Goal: Information Seeking & Learning: Learn about a topic

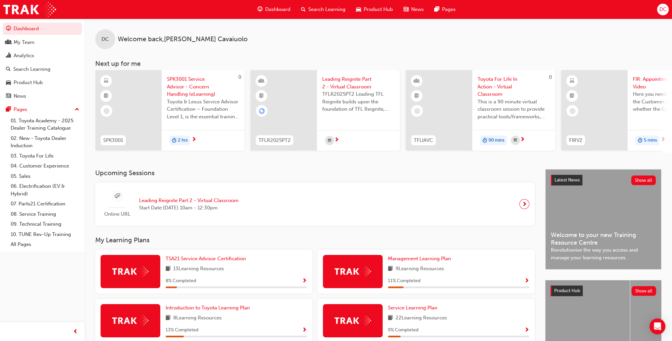
click at [643, 90] on span "FIR: Appointment Video" at bounding box center [669, 82] width 72 height 15
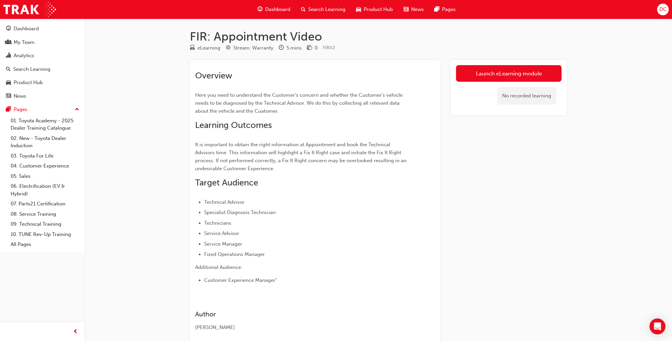
click at [528, 153] on div "Launch eLearning module No recorded learning" at bounding box center [509, 201] width 116 height 282
click at [521, 72] on link "Launch eLearning module" at bounding box center [509, 73] width 106 height 17
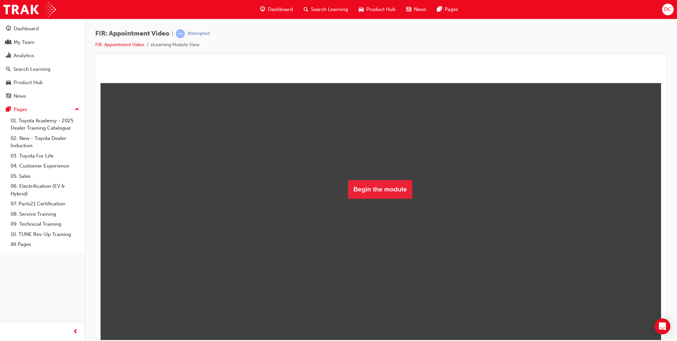
scroll to position [16, 0]
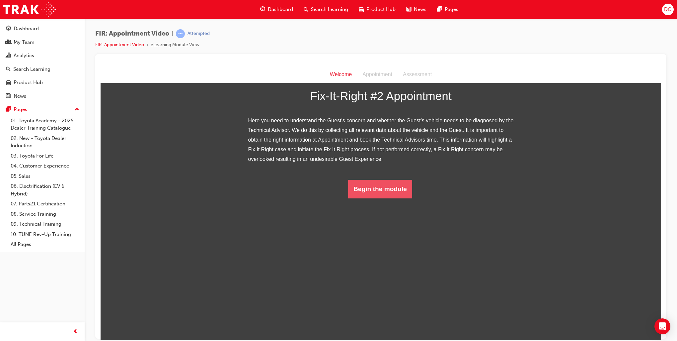
click at [375, 198] on button "Begin the module" at bounding box center [380, 188] width 64 height 19
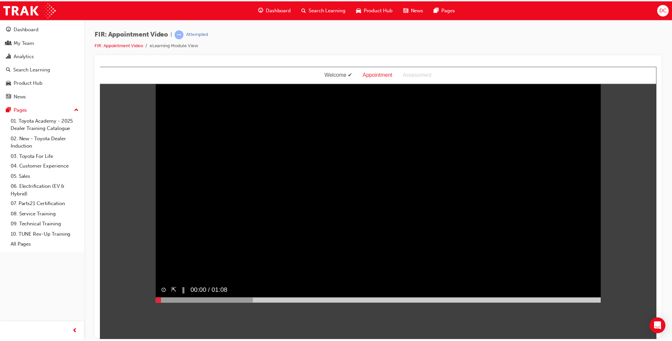
scroll to position [0, 0]
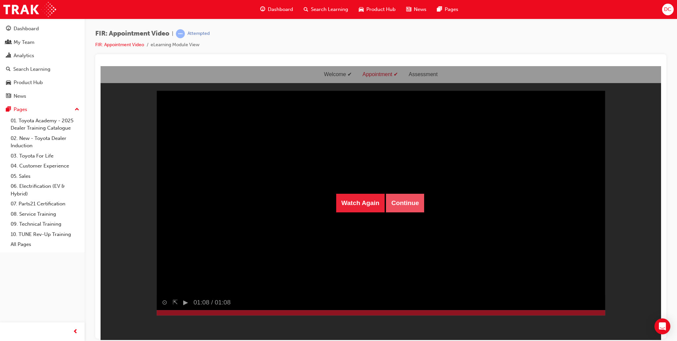
click at [398, 203] on button "Continue" at bounding box center [405, 202] width 38 height 19
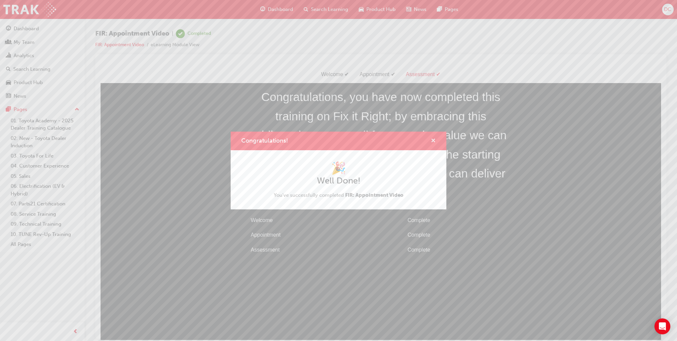
click at [435, 138] on span "cross-icon" at bounding box center [433, 141] width 5 height 6
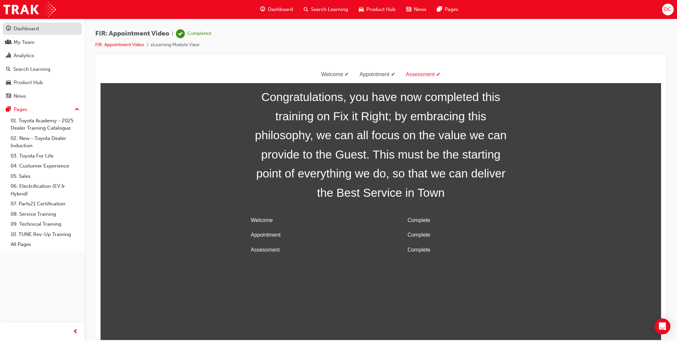
click at [33, 30] on div "Dashboard" at bounding box center [26, 29] width 25 height 8
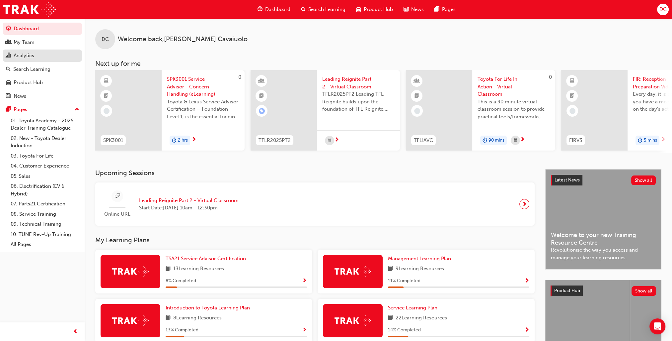
click at [29, 54] on div "Analytics" at bounding box center [24, 56] width 21 height 8
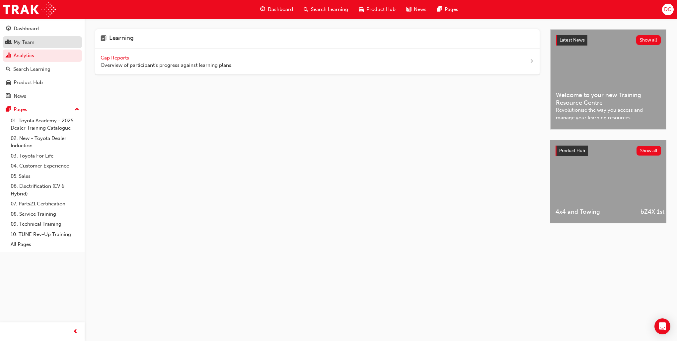
click at [28, 44] on div "My Team" at bounding box center [24, 43] width 21 height 8
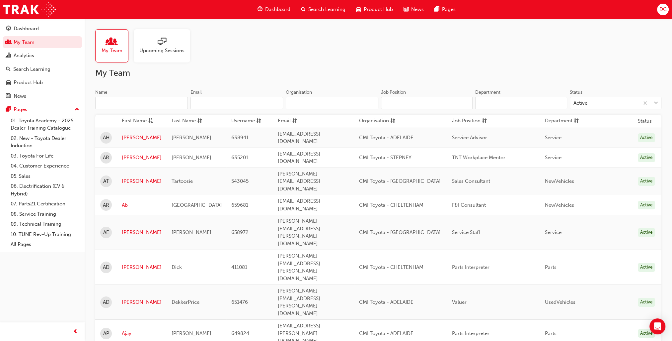
click at [159, 45] on span "sessionType_ONLINE_URL-icon" at bounding box center [162, 42] width 9 height 9
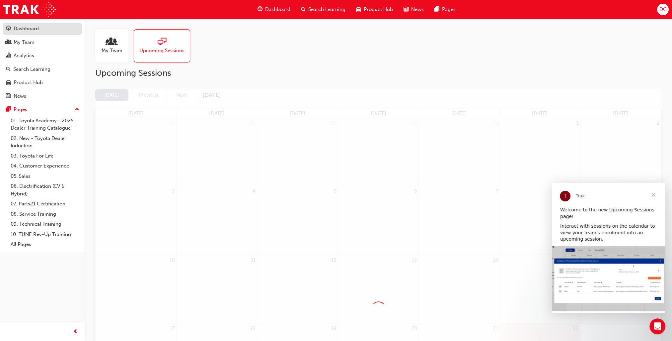
click at [31, 27] on div "Dashboard" at bounding box center [26, 29] width 25 height 8
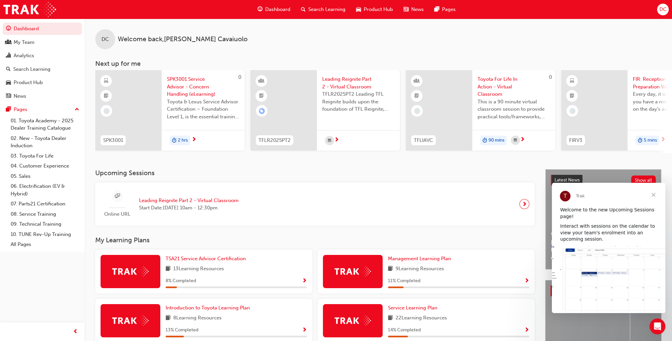
click at [654, 194] on span "Close" at bounding box center [654, 195] width 24 height 24
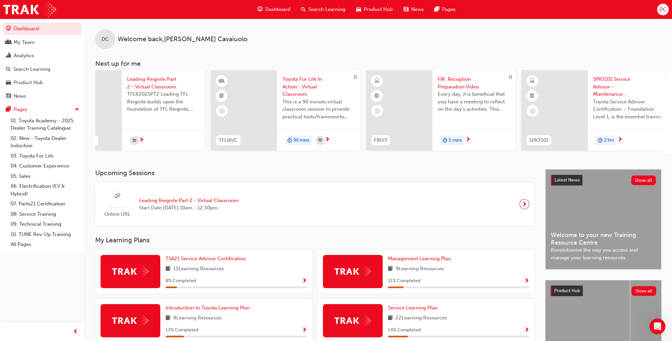
scroll to position [0, 354]
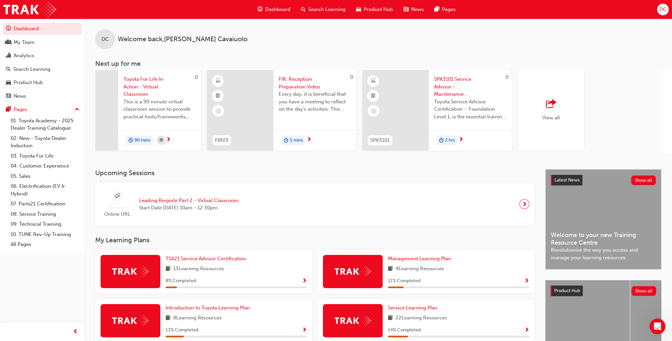
click at [295, 84] on span "FIR: Reception Preparation Video" at bounding box center [315, 82] width 72 height 15
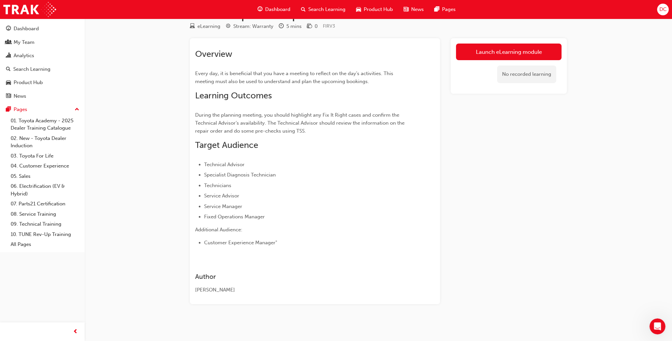
scroll to position [23, 0]
click at [517, 50] on link "Launch eLearning module" at bounding box center [509, 51] width 106 height 17
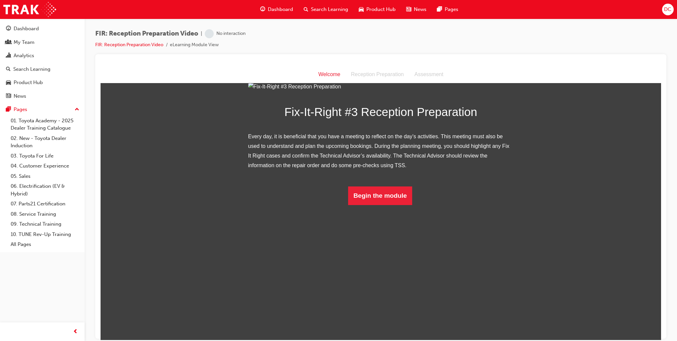
scroll to position [16, 0]
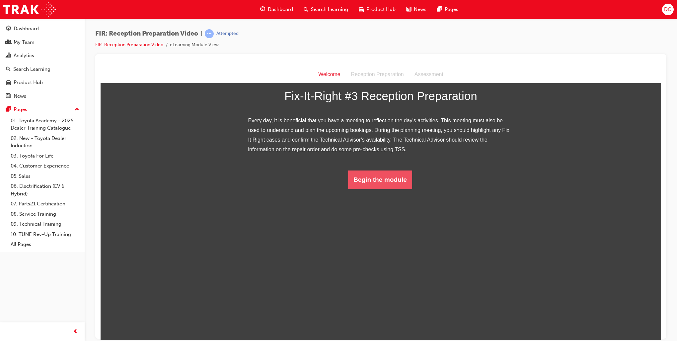
click at [387, 189] on button "Begin the module" at bounding box center [380, 179] width 64 height 19
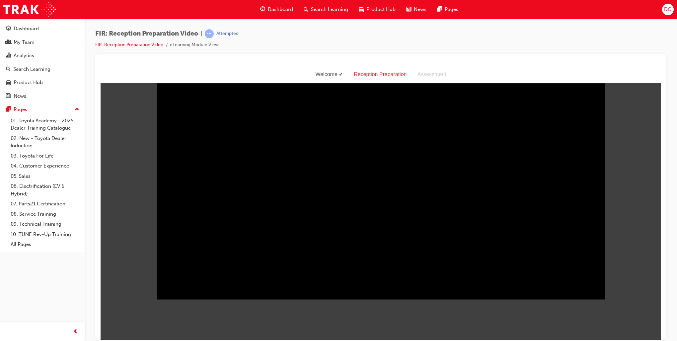
click at [385, 75] on div "Reception Preparation" at bounding box center [380, 74] width 63 height 10
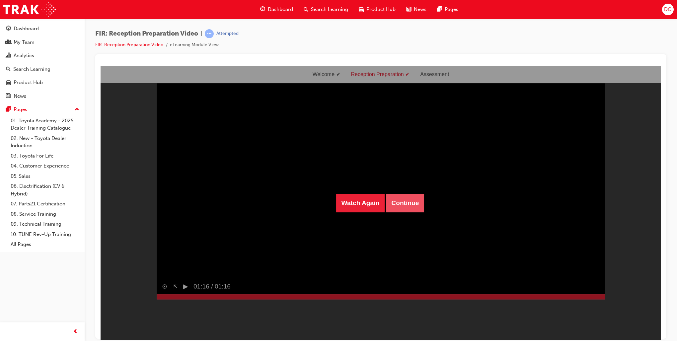
click at [401, 205] on button "Continue" at bounding box center [405, 202] width 38 height 19
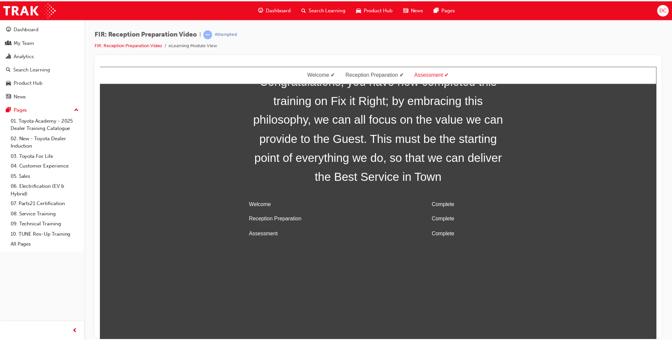
scroll to position [21, 0]
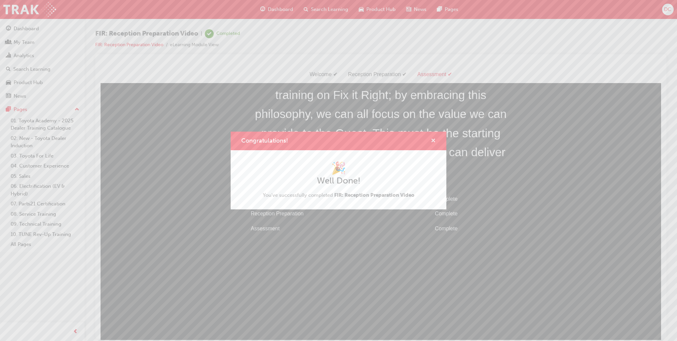
click at [435, 141] on span "cross-icon" at bounding box center [433, 141] width 5 height 6
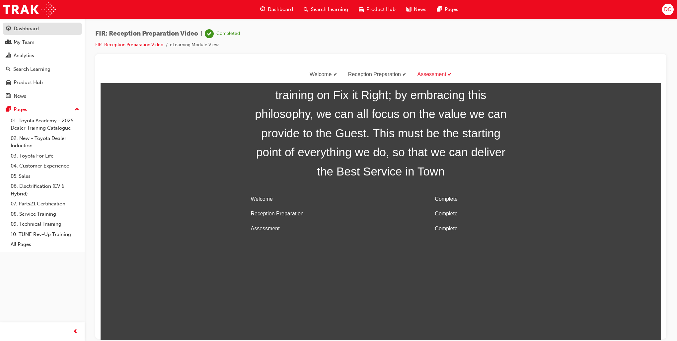
click at [21, 29] on div "Dashboard" at bounding box center [26, 29] width 25 height 8
